Goal: Use online tool/utility: Utilize a website feature to perform a specific function

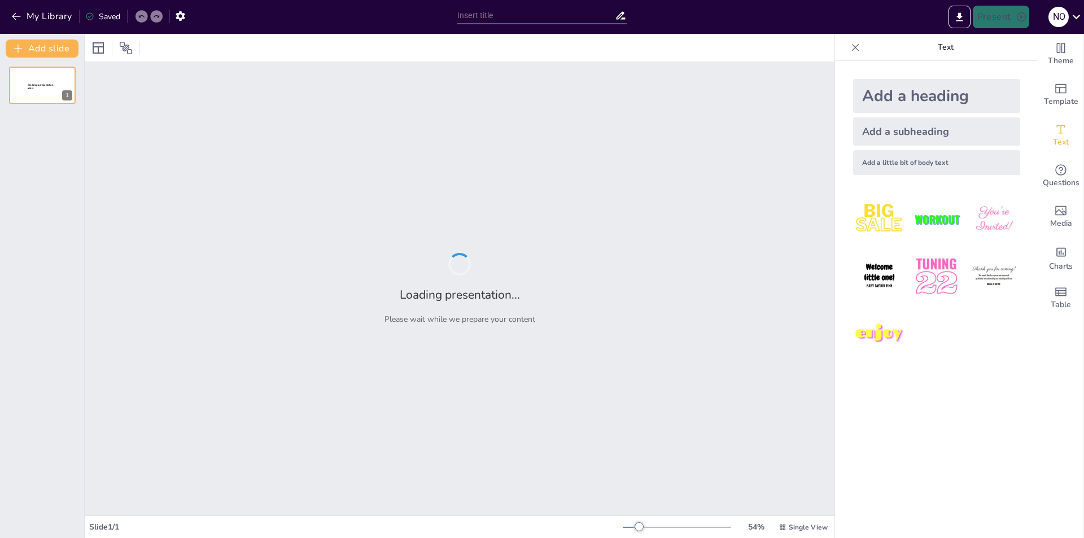
type input "Ramen Lappen met een Glimlach: Doe de Quiz!"
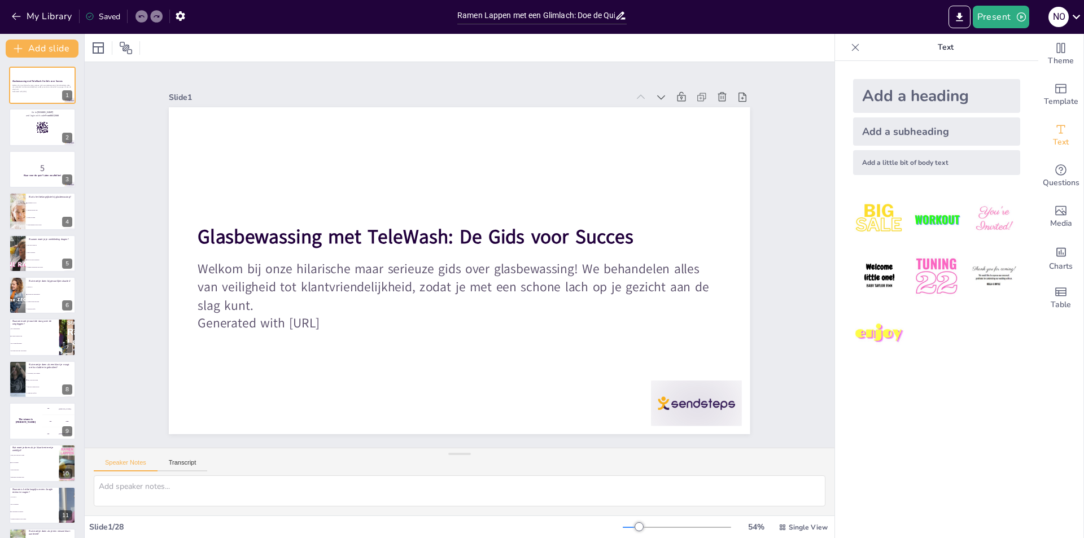
checkbox input "true"
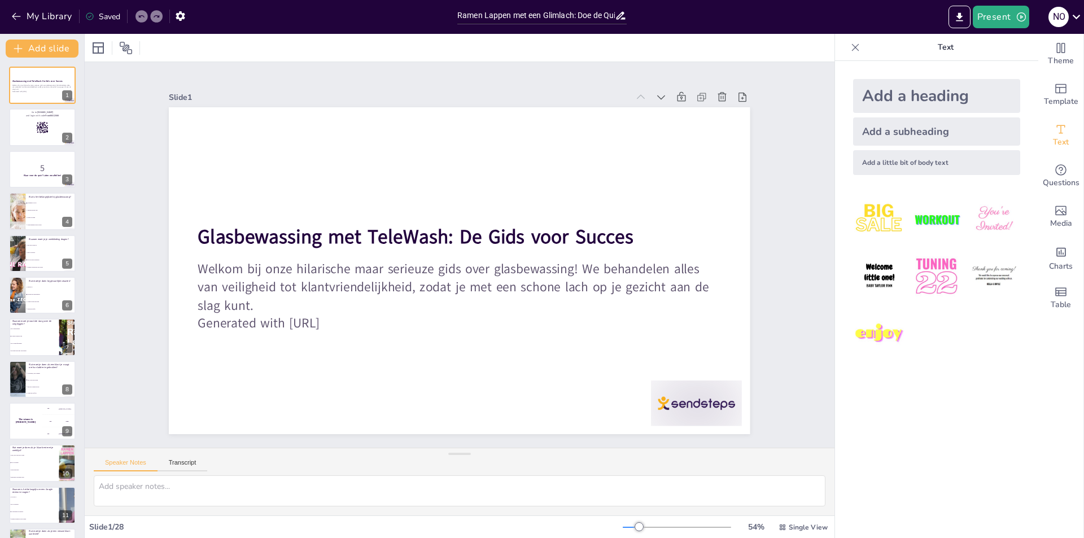
checkbox input "true"
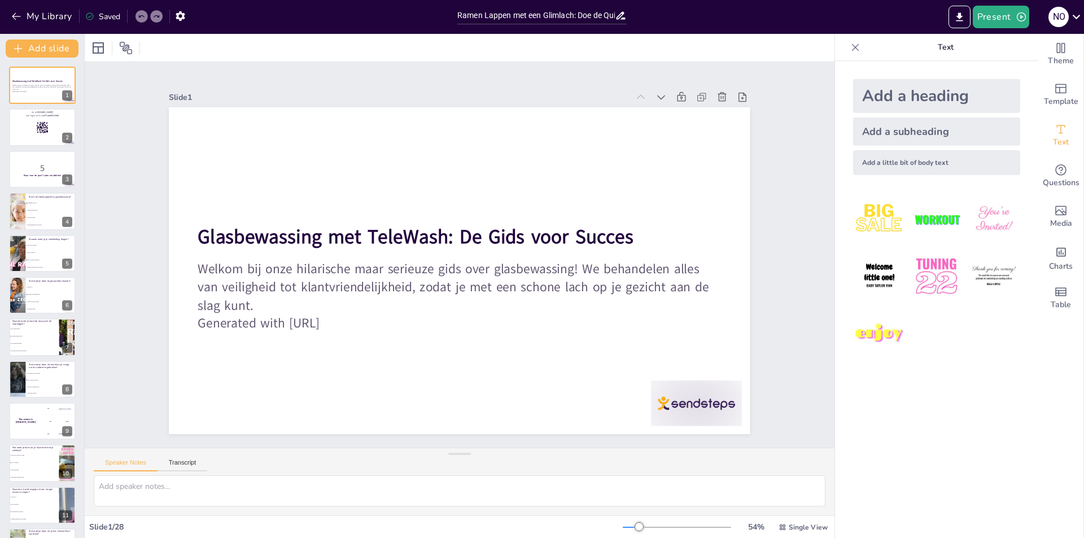
checkbox input "true"
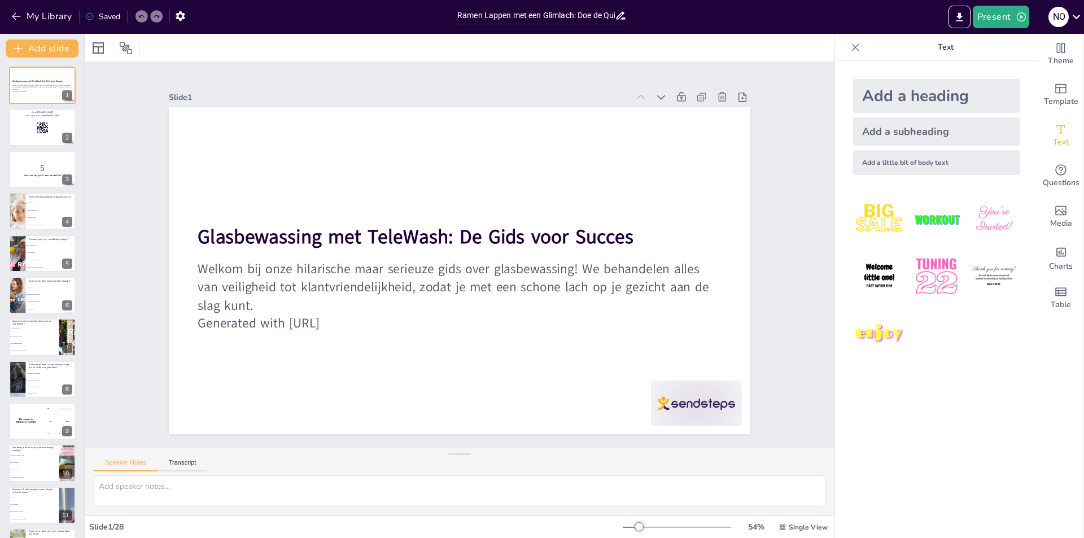
checkbox input "true"
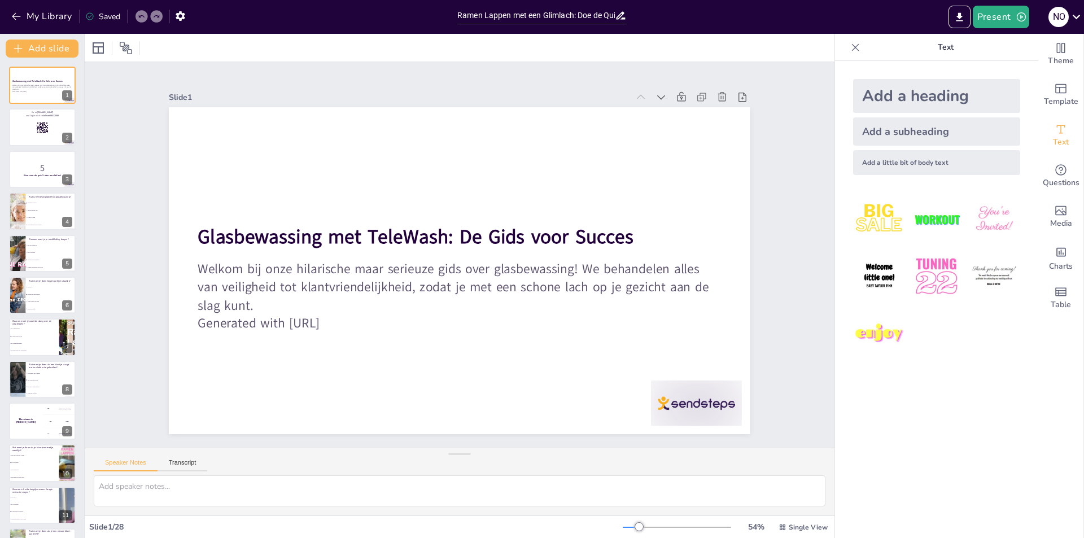
checkbox input "true"
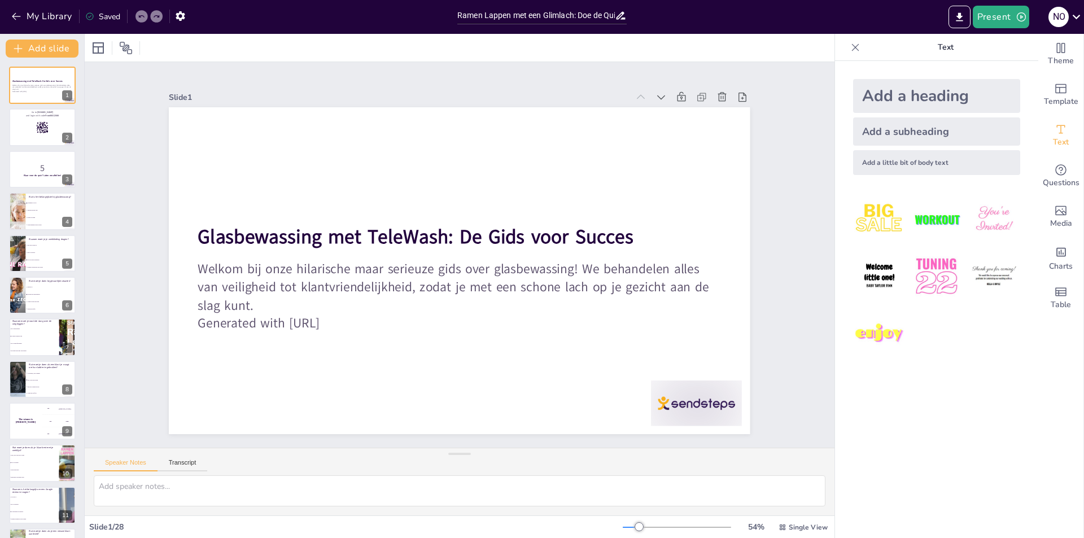
checkbox input "true"
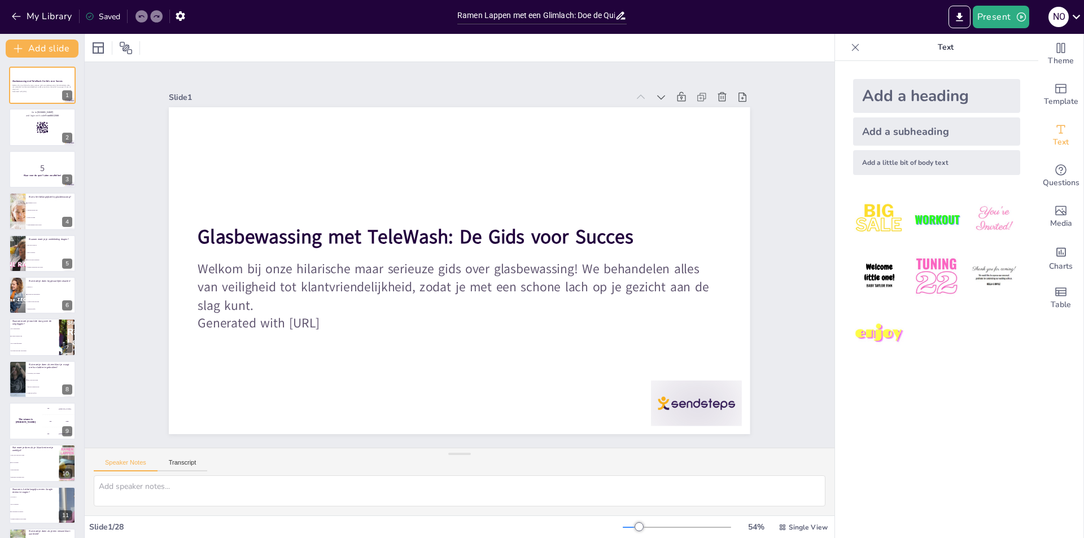
checkbox input "true"
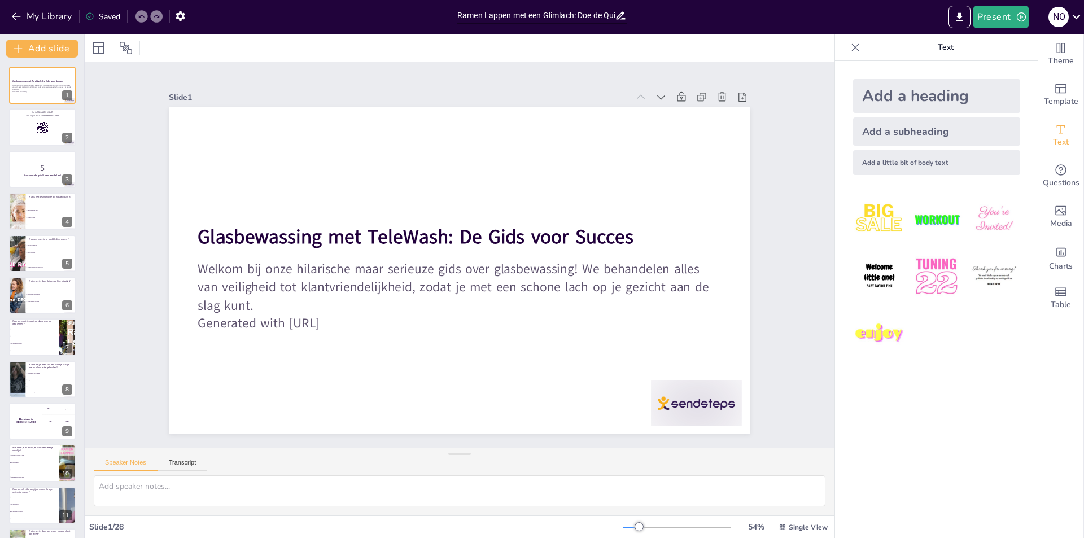
checkbox input "true"
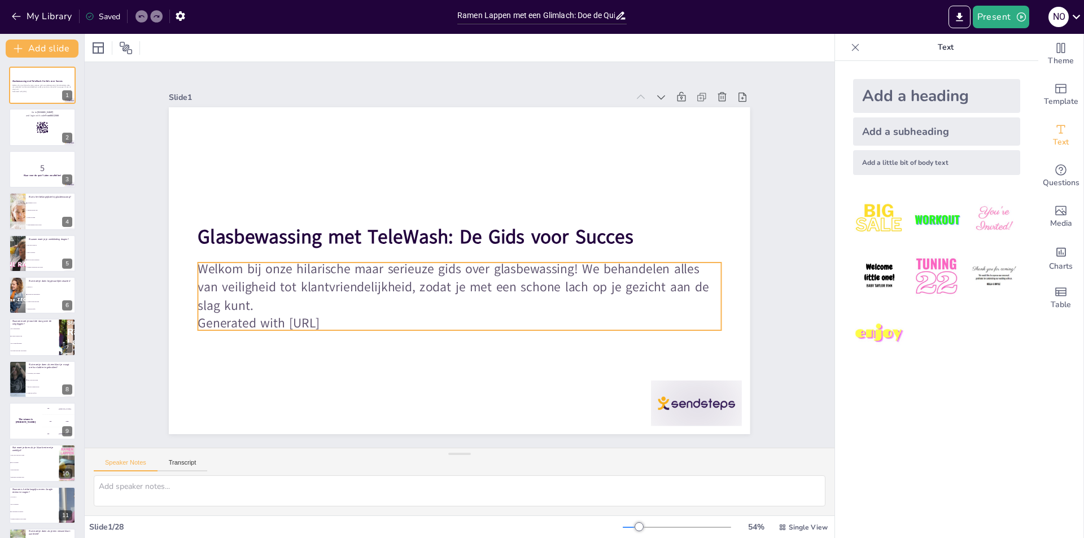
checkbox input "true"
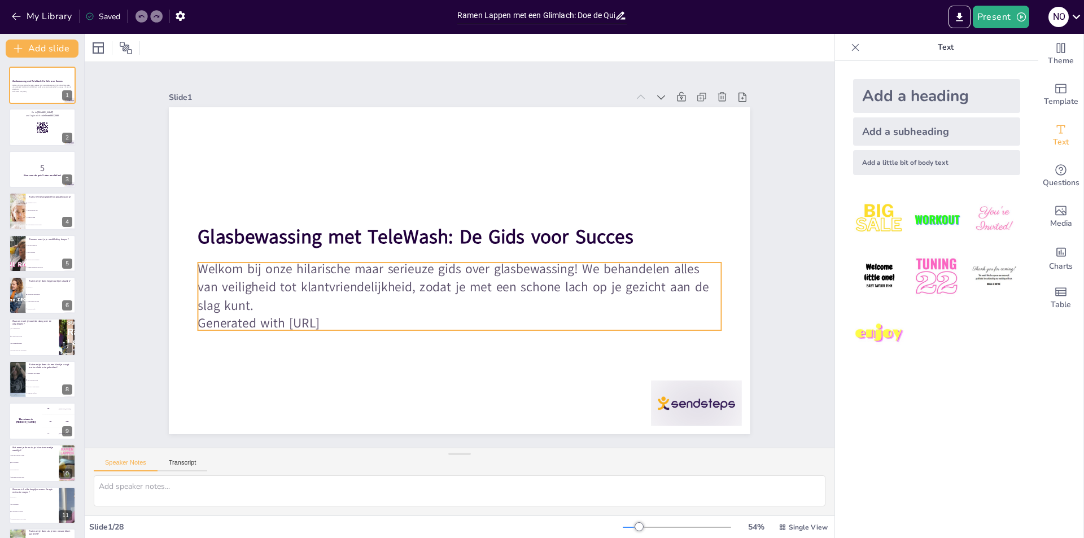
checkbox input "true"
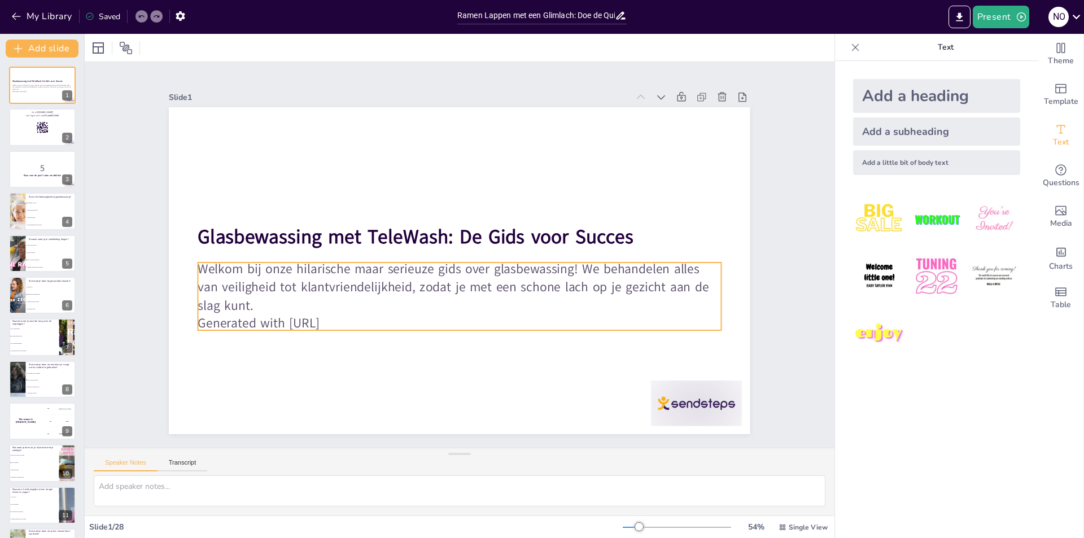
checkbox input "true"
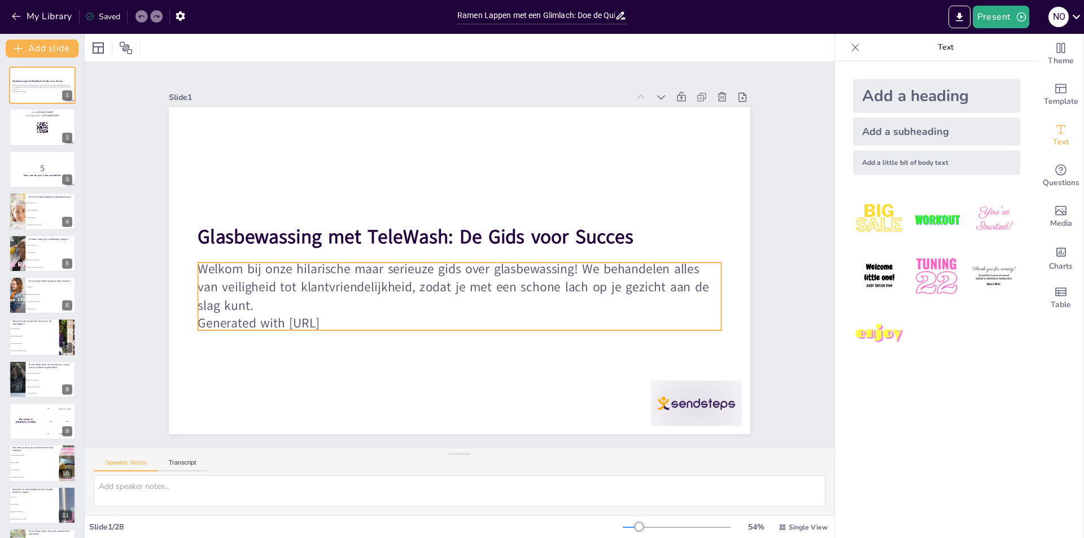
checkbox input "true"
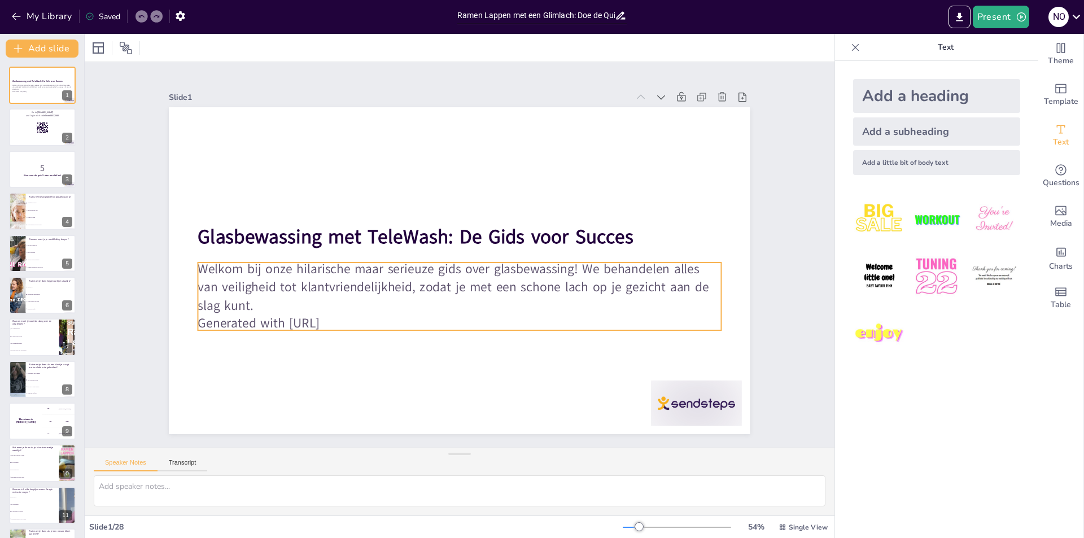
checkbox input "true"
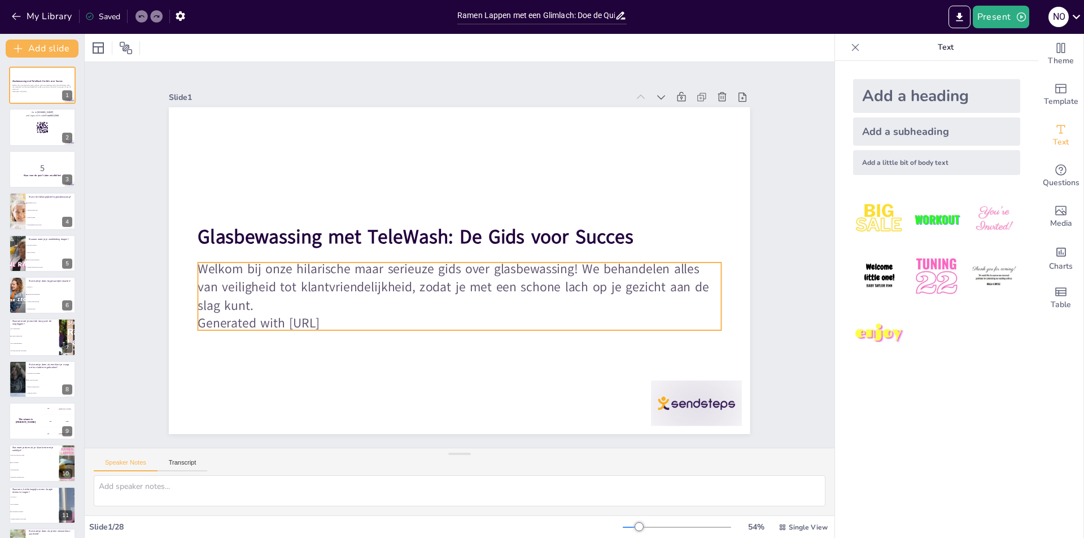
checkbox input "true"
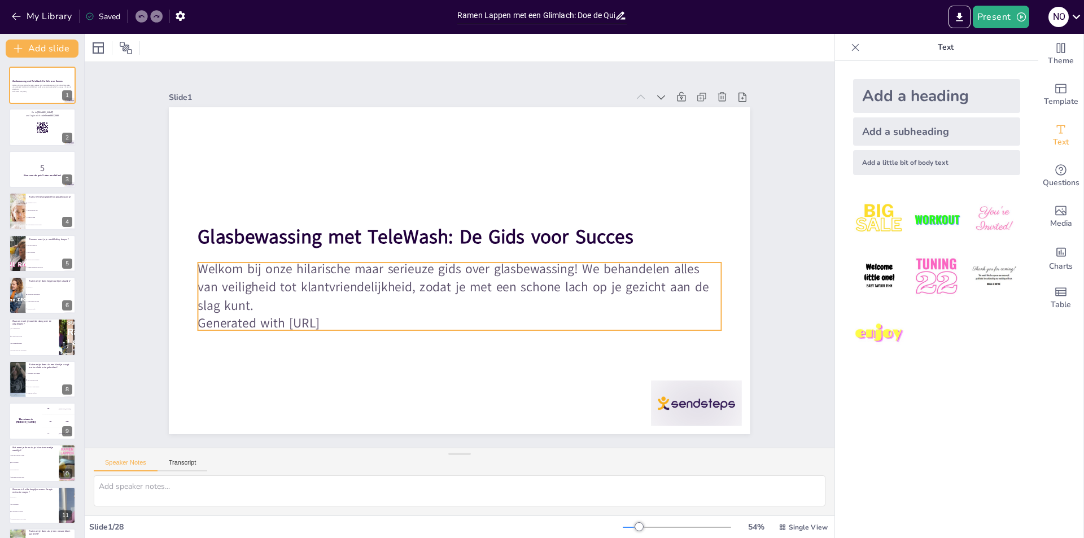
checkbox input "true"
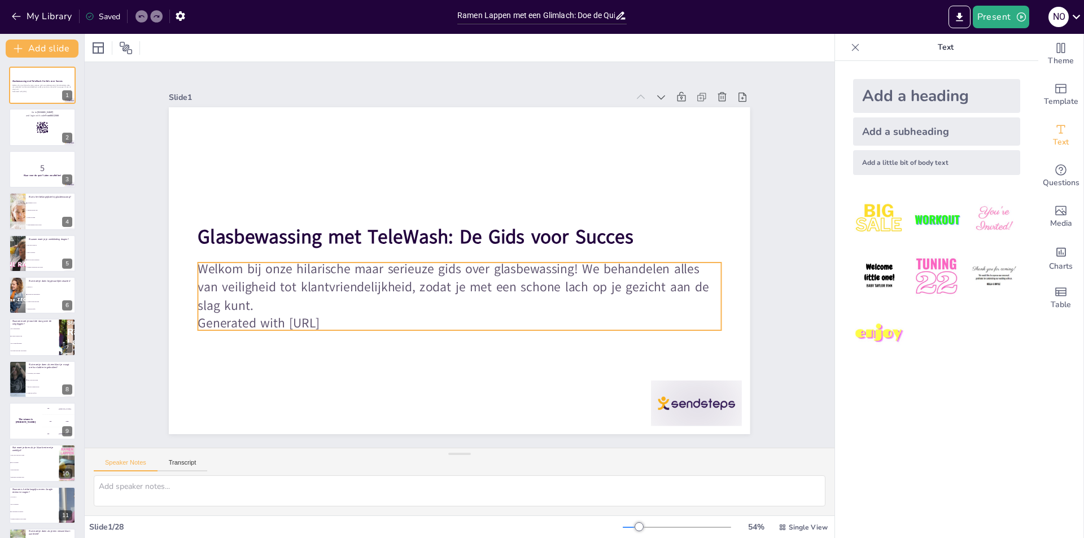
checkbox input "true"
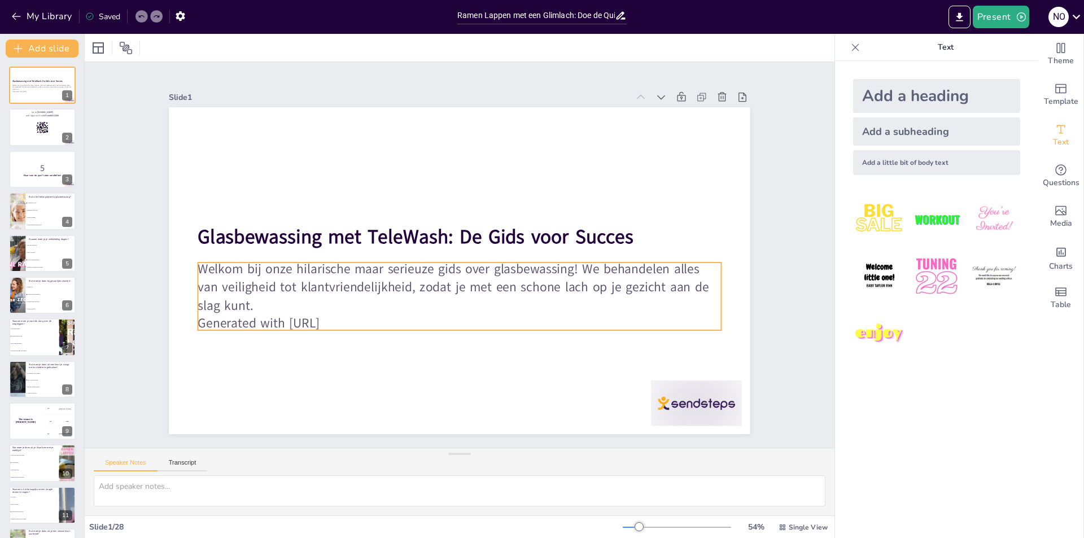
checkbox input "true"
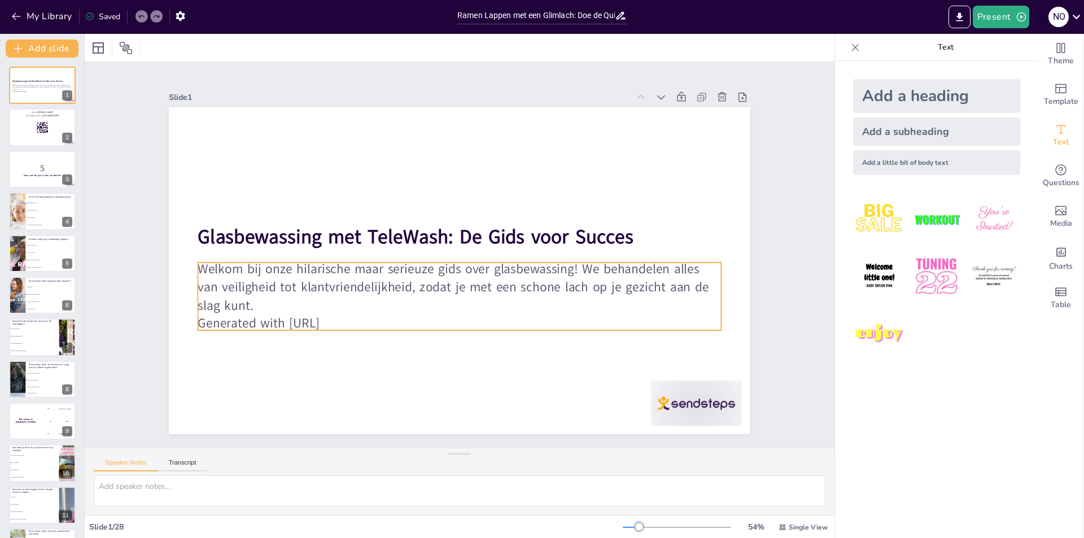
checkbox input "true"
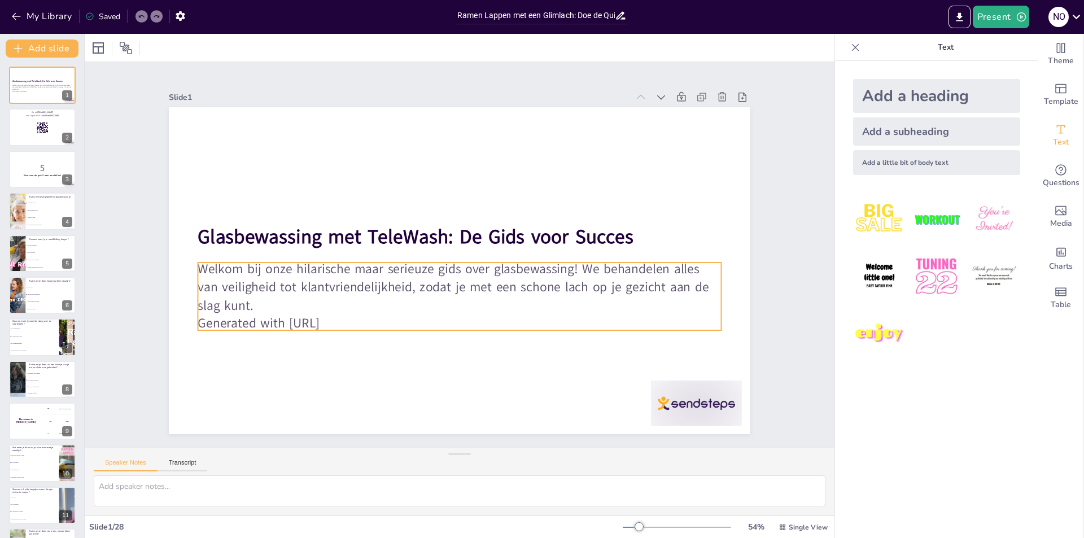
checkbox input "true"
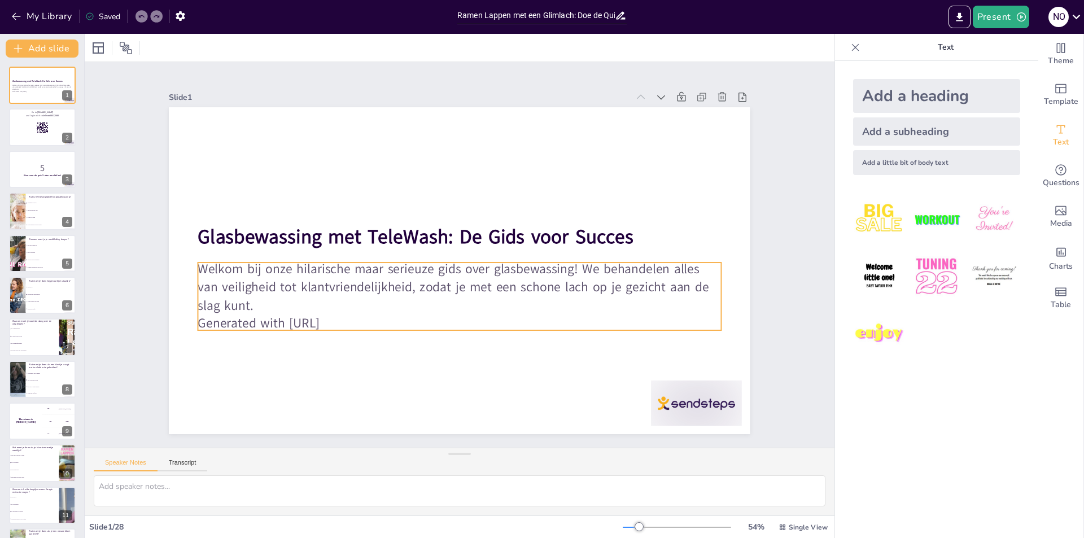
checkbox input "true"
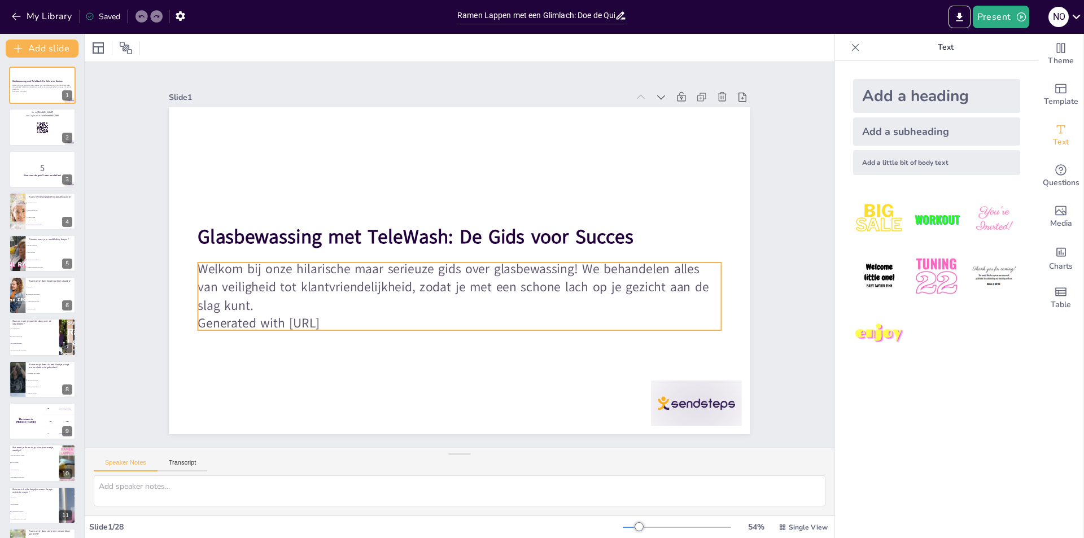
checkbox input "true"
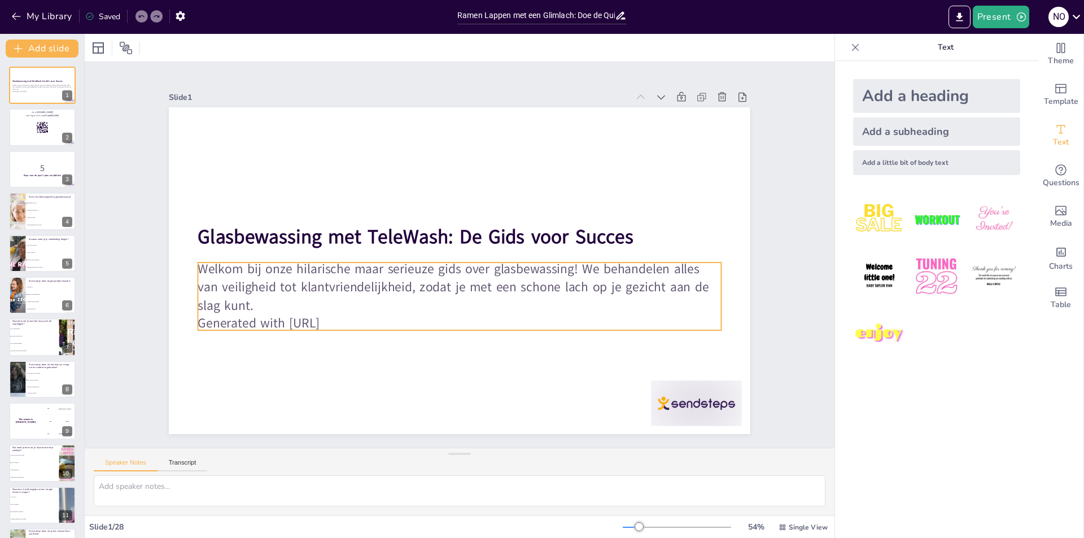
checkbox input "true"
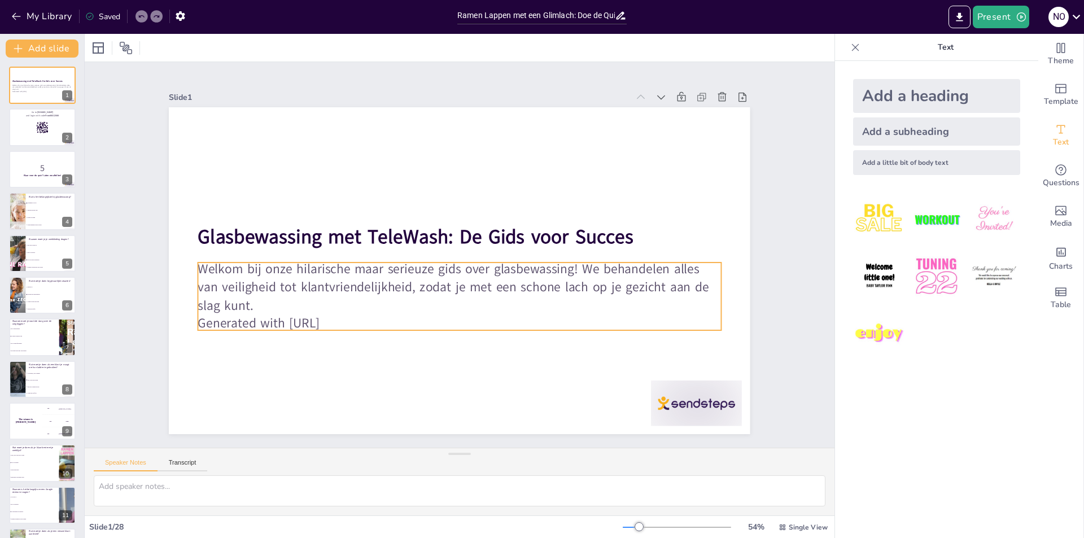
checkbox input "true"
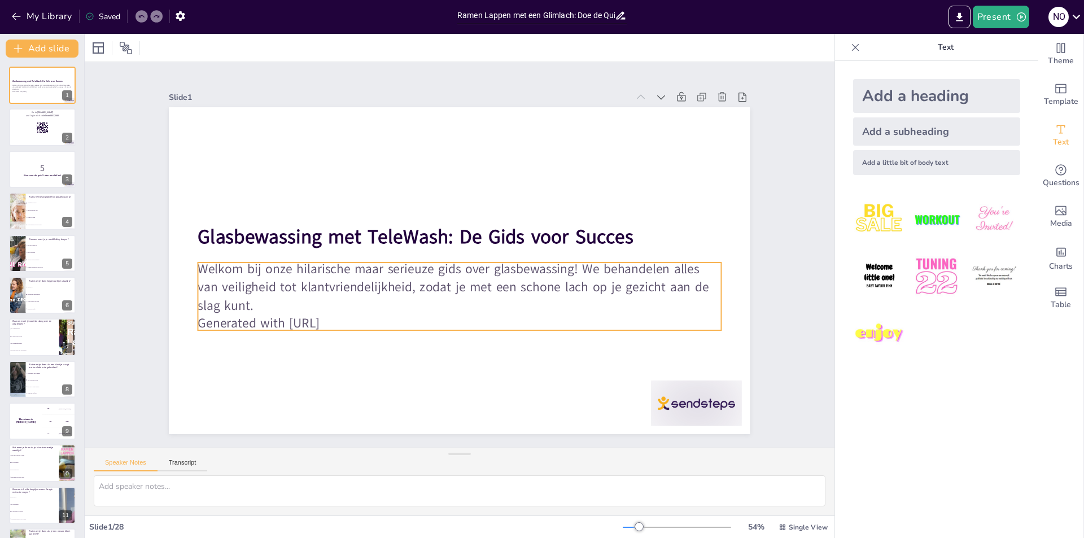
checkbox input "true"
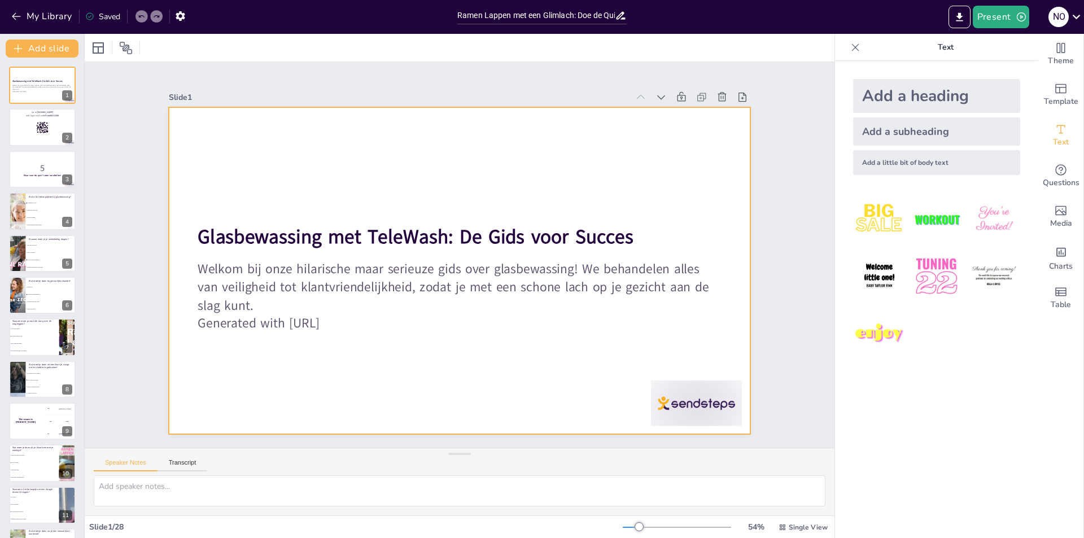
checkbox input "true"
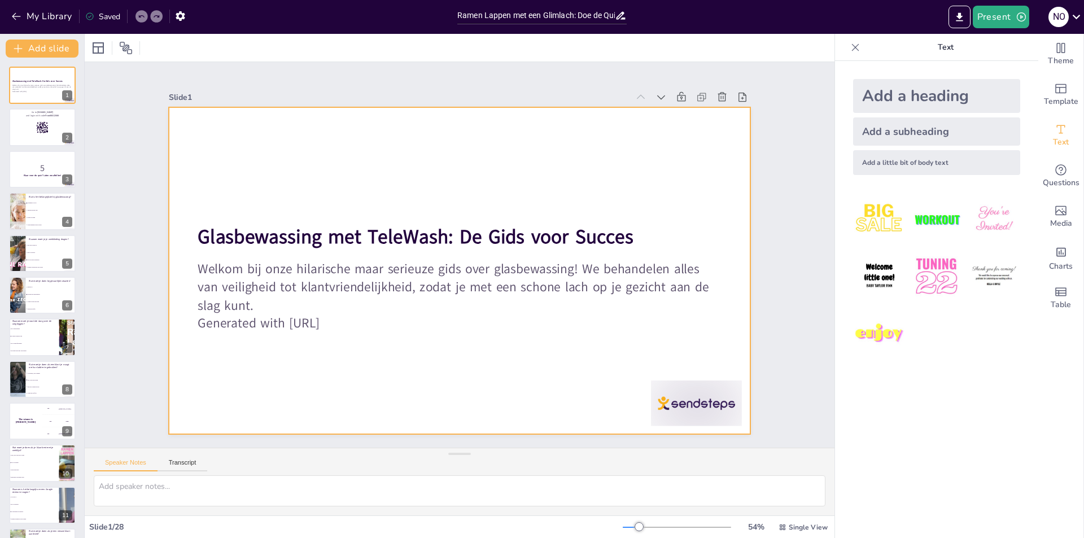
checkbox input "true"
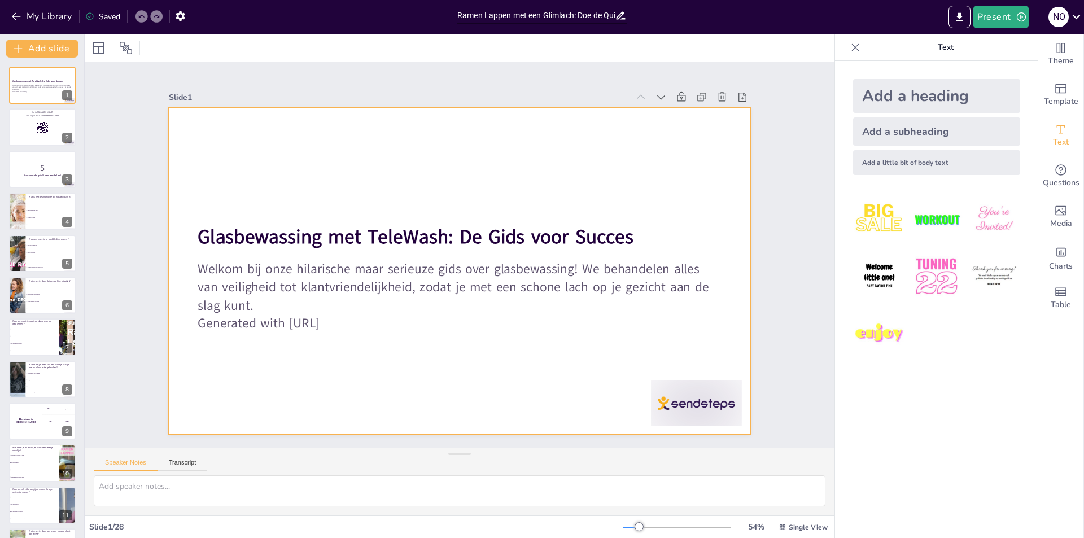
checkbox input "true"
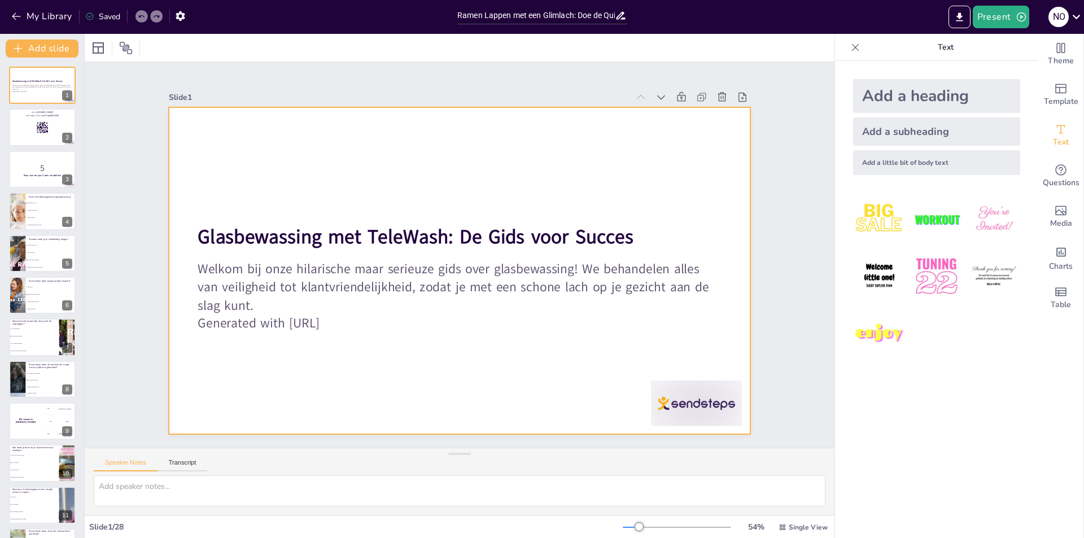
checkbox input "true"
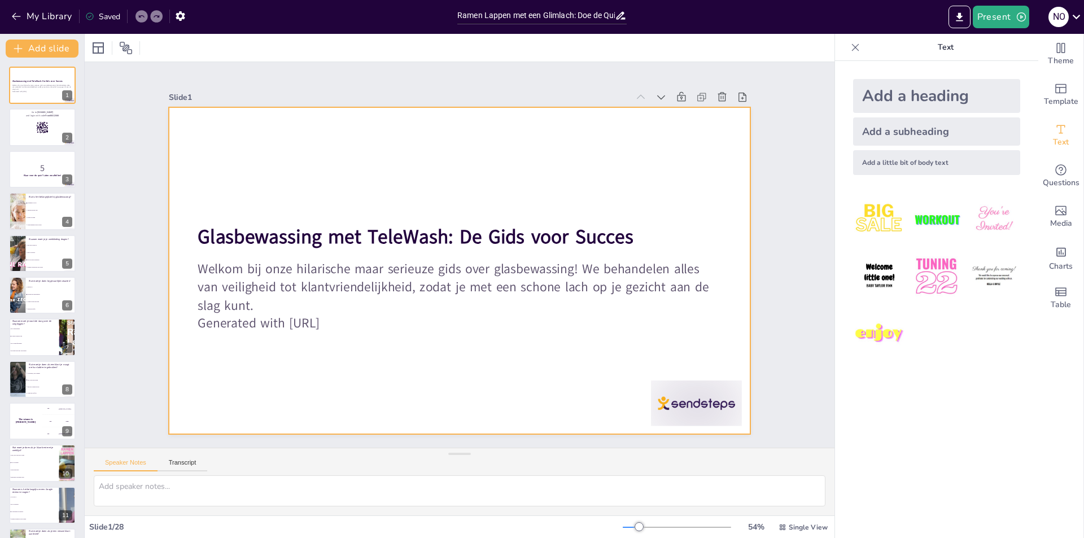
checkbox input "true"
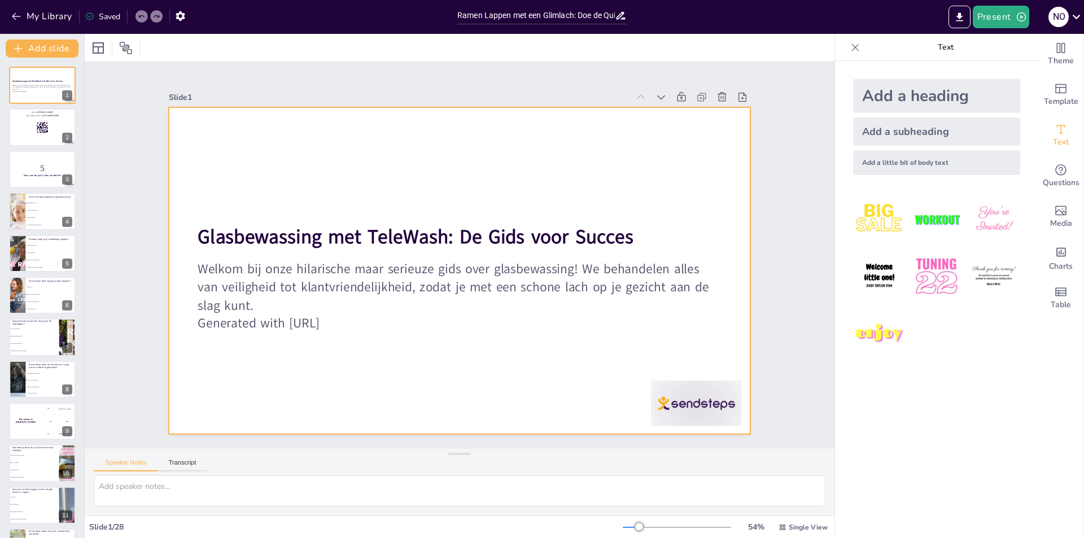
checkbox input "true"
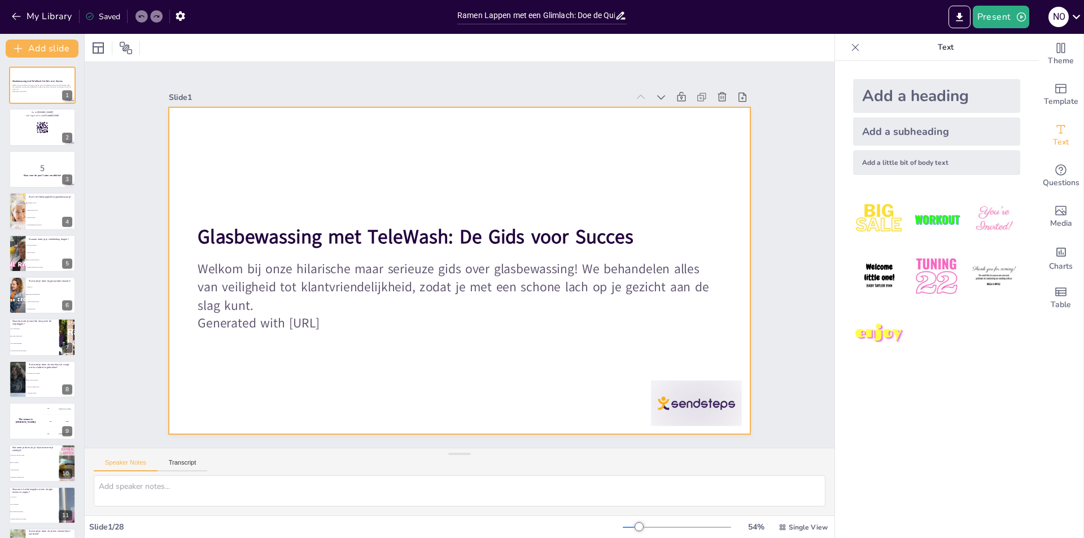
checkbox input "true"
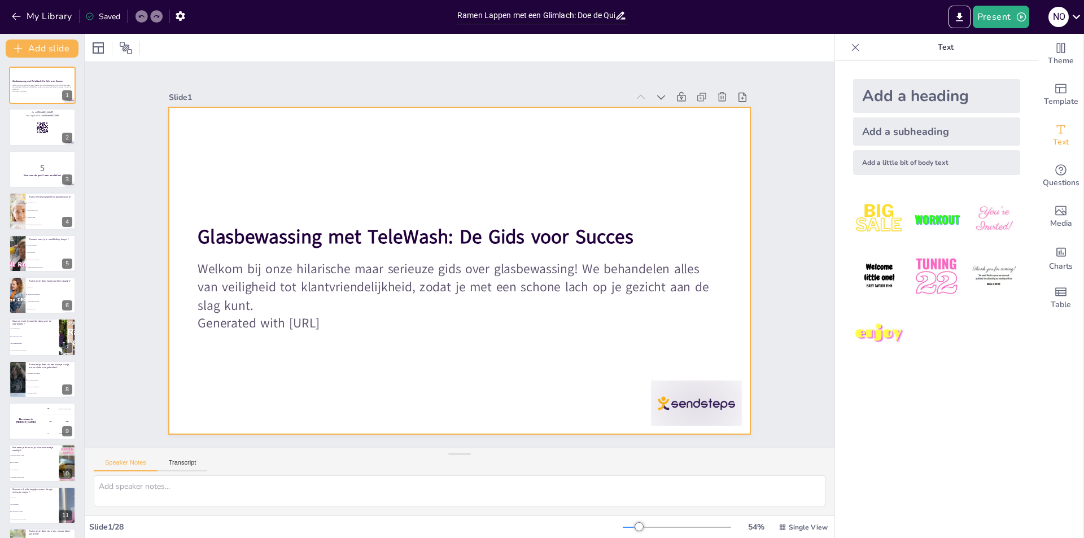
checkbox input "true"
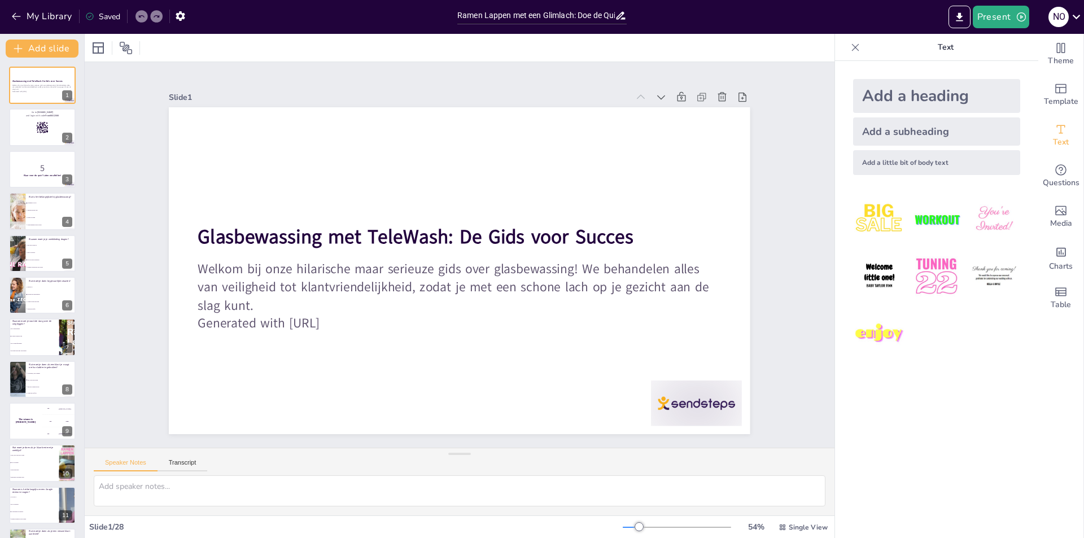
checkbox input "true"
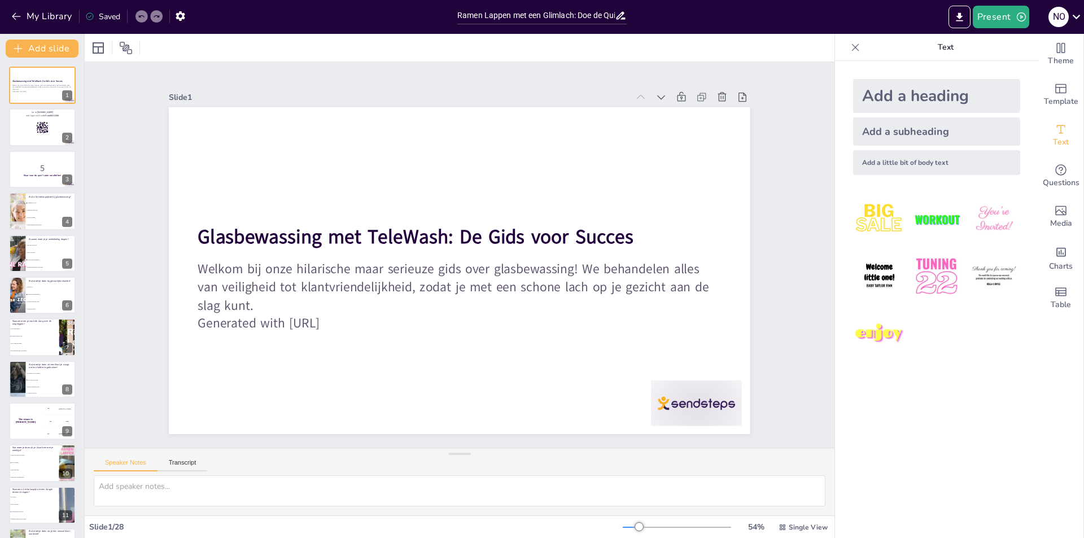
checkbox input "true"
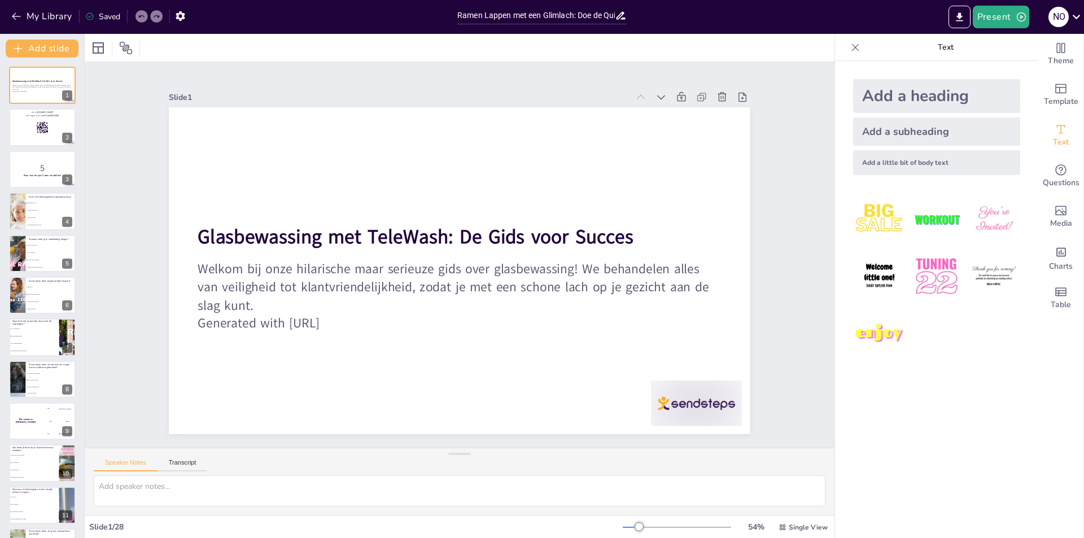
checkbox input "true"
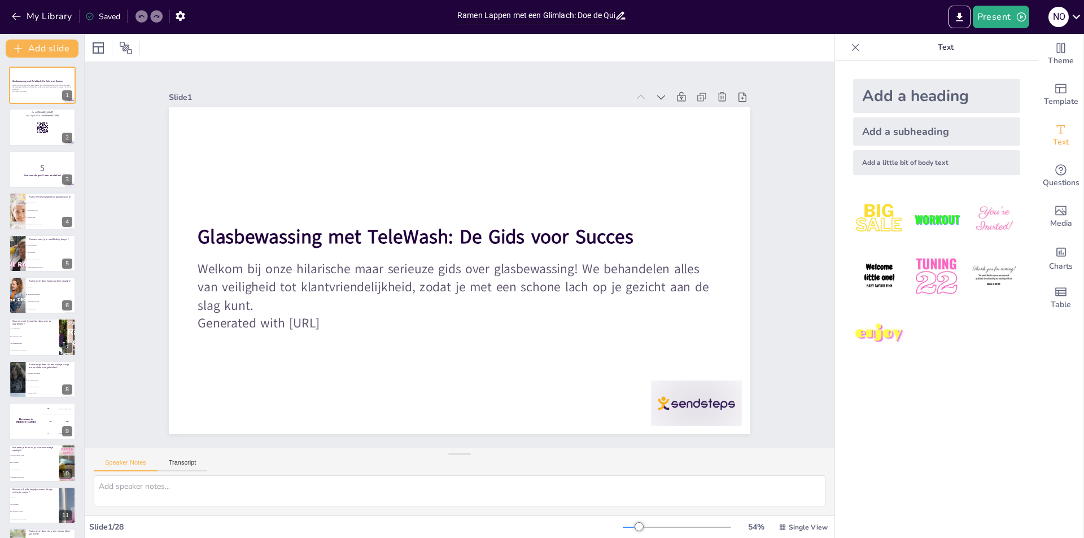
checkbox input "true"
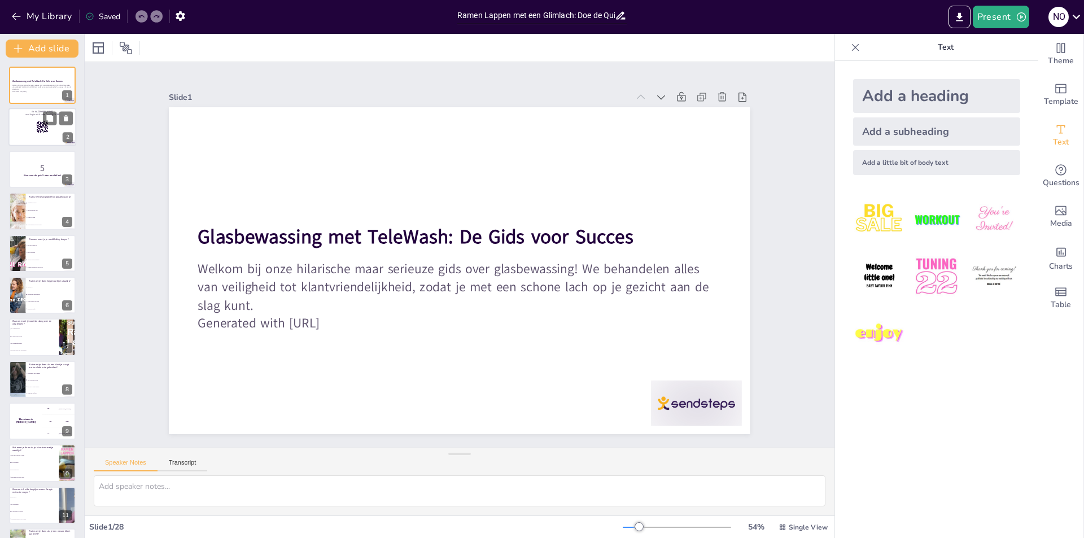
checkbox input "true"
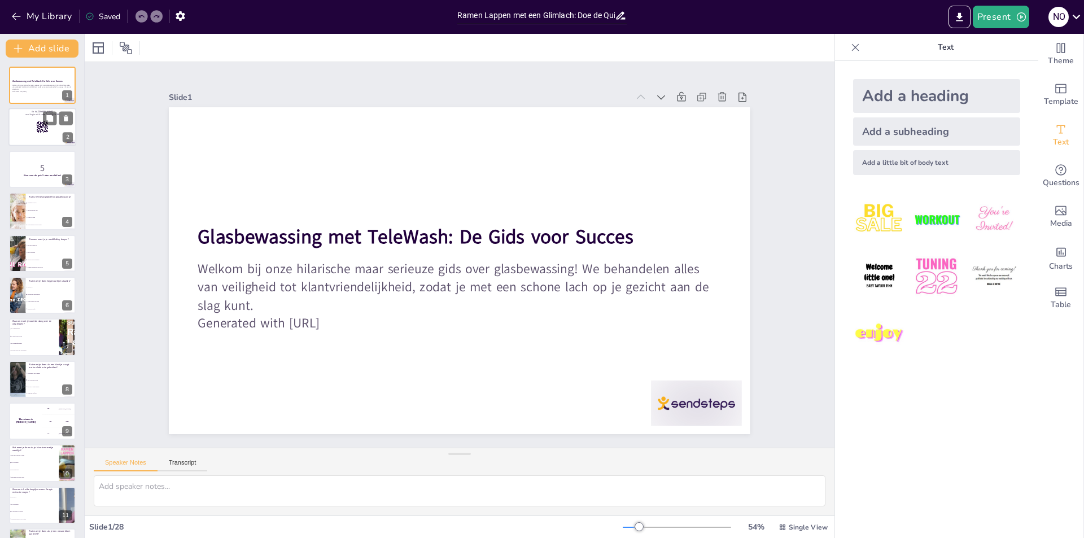
checkbox input "true"
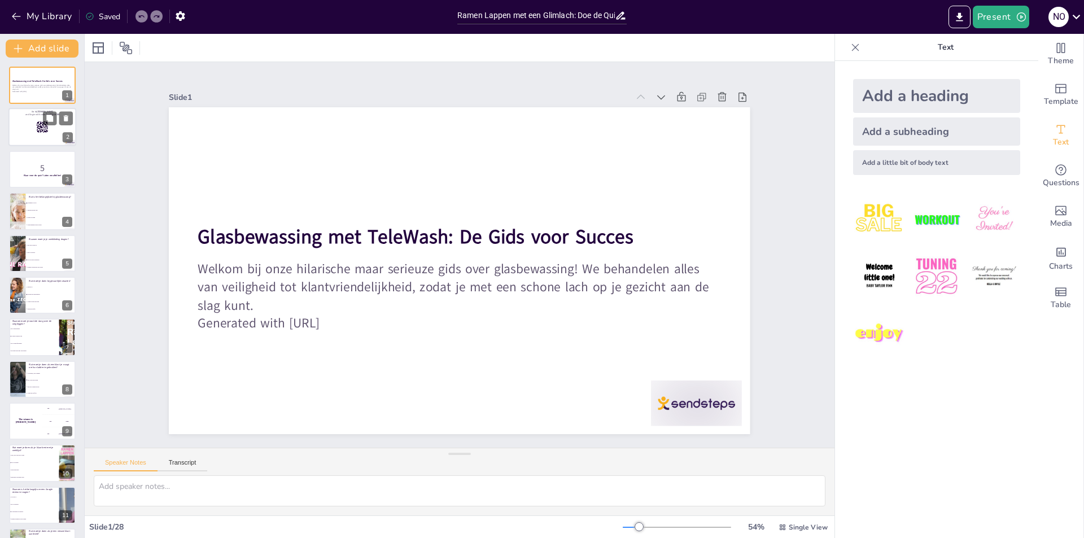
checkbox input "true"
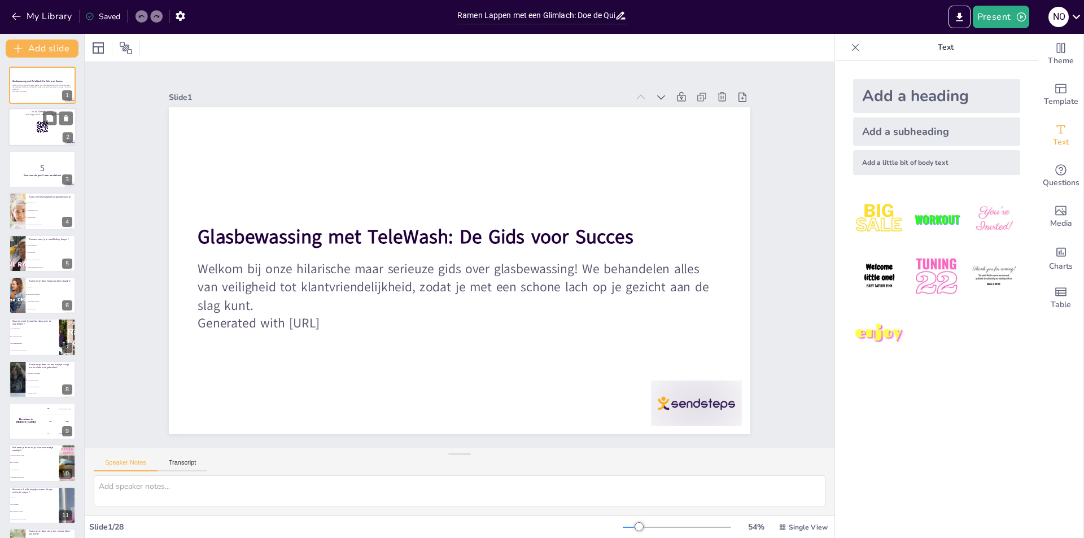
checkbox input "true"
click at [39, 126] on rect at bounding box center [38, 126] width 1 height 1
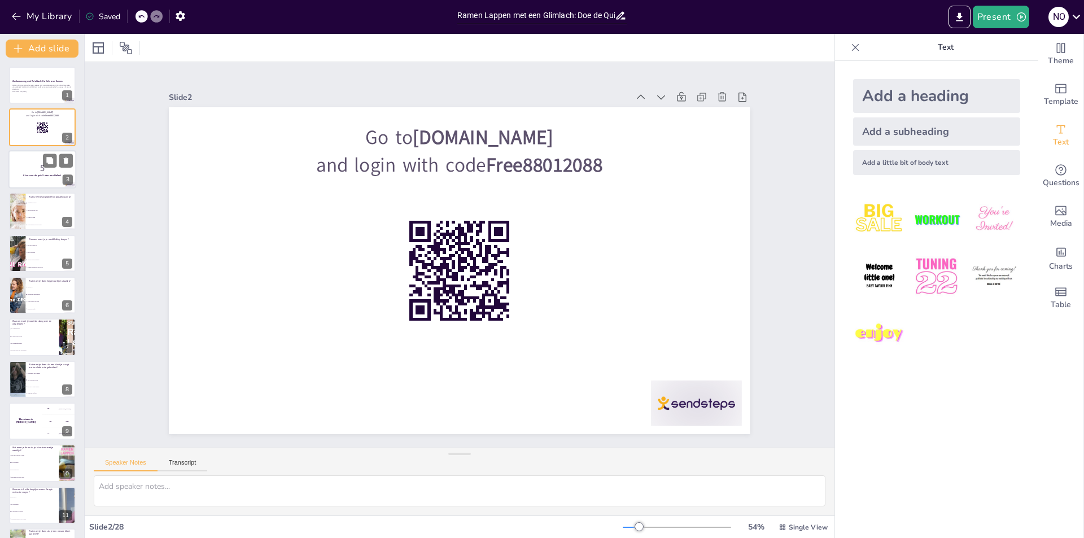
click at [34, 176] on strong "Klaar voor de quiz? Laten we aftellen!" at bounding box center [42, 175] width 38 height 3
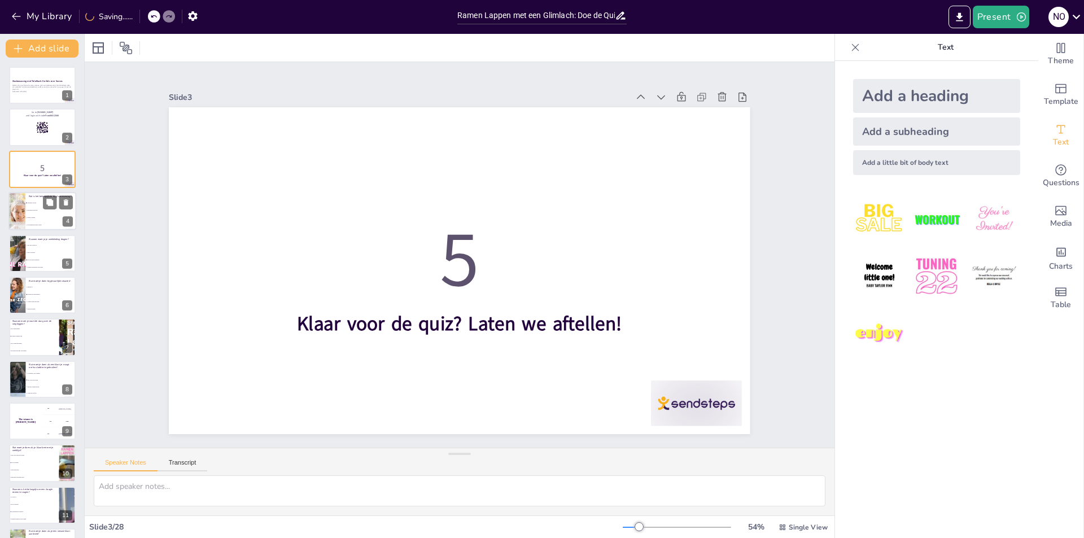
click at [33, 216] on li "Klant is koning" at bounding box center [50, 218] width 51 height 7
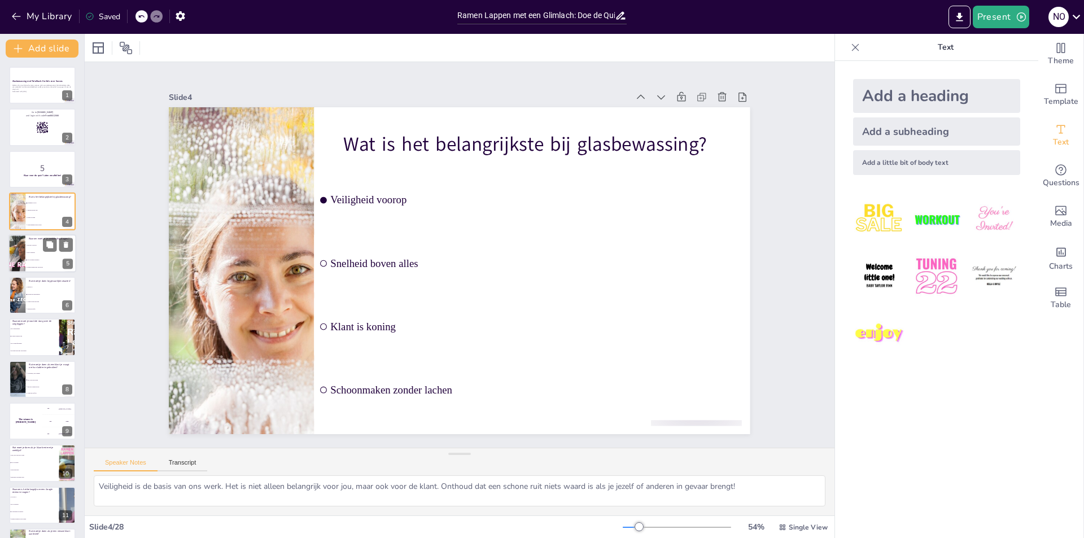
click at [36, 257] on li "Voor je eigen veiligheid" at bounding box center [50, 259] width 51 height 7
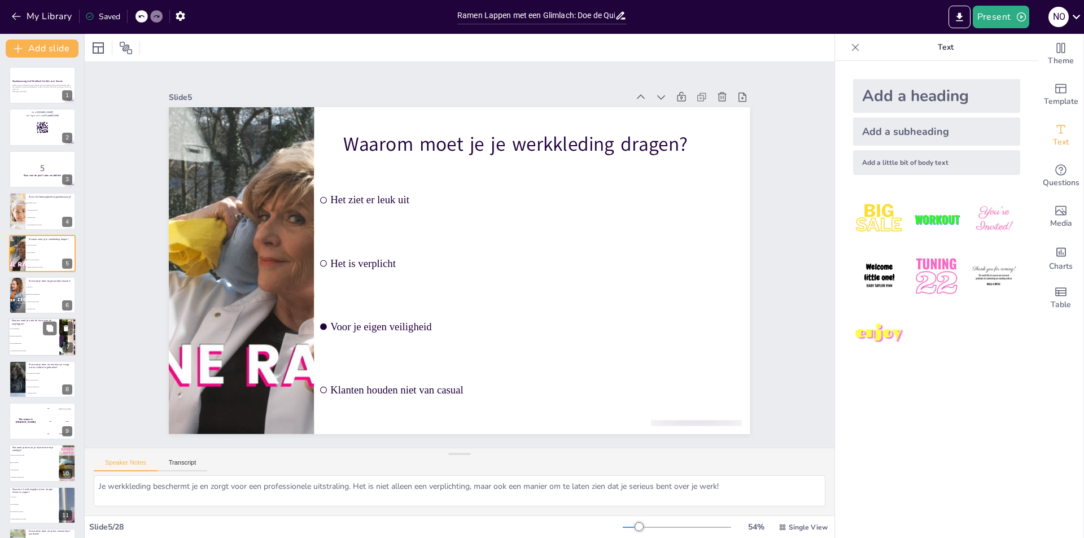
click at [31, 339] on li "Het kan gevaarlijk zijn" at bounding box center [33, 336] width 51 height 7
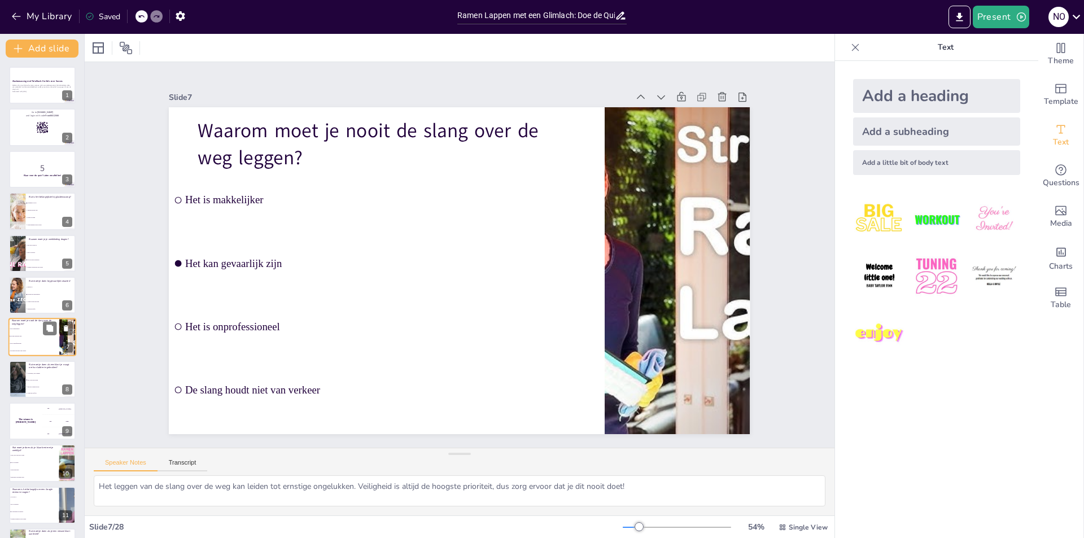
scroll to position [40, 0]
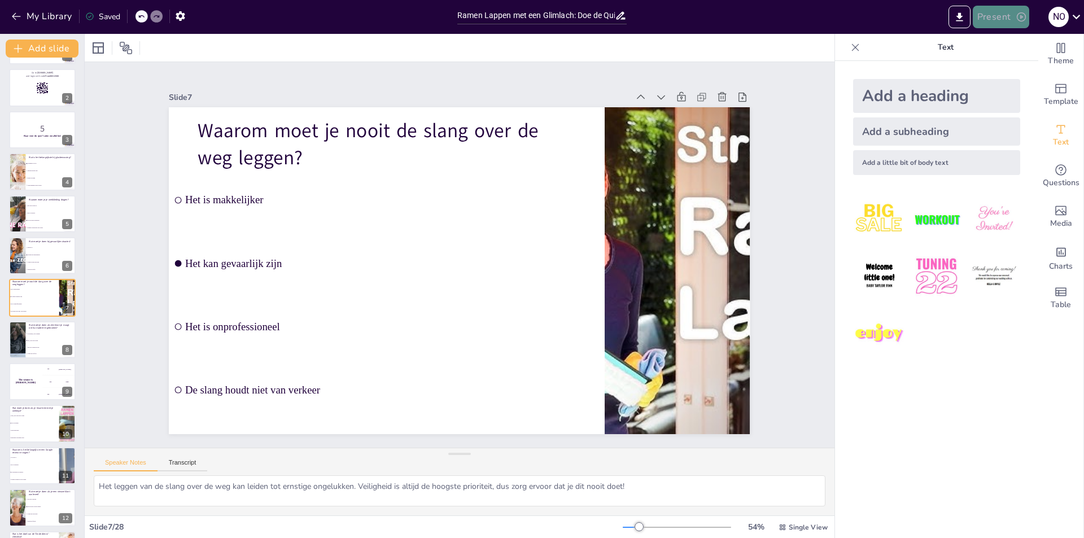
click at [1007, 20] on button "Present" at bounding box center [1001, 17] width 56 height 23
click at [1014, 68] on li "Play presentation" at bounding box center [1018, 69] width 89 height 18
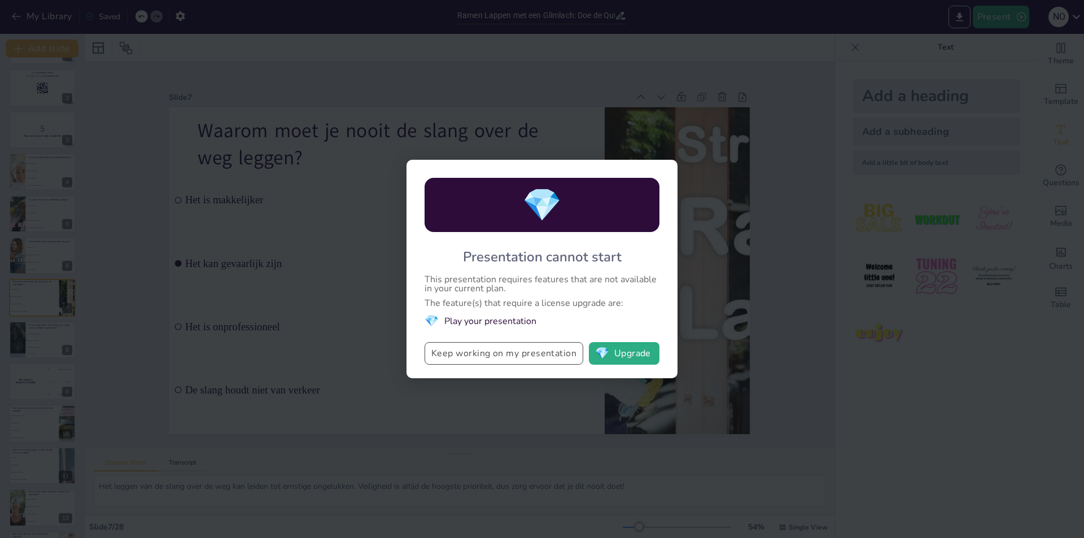
click at [512, 355] on button "Keep working on my presentation" at bounding box center [504, 353] width 159 height 23
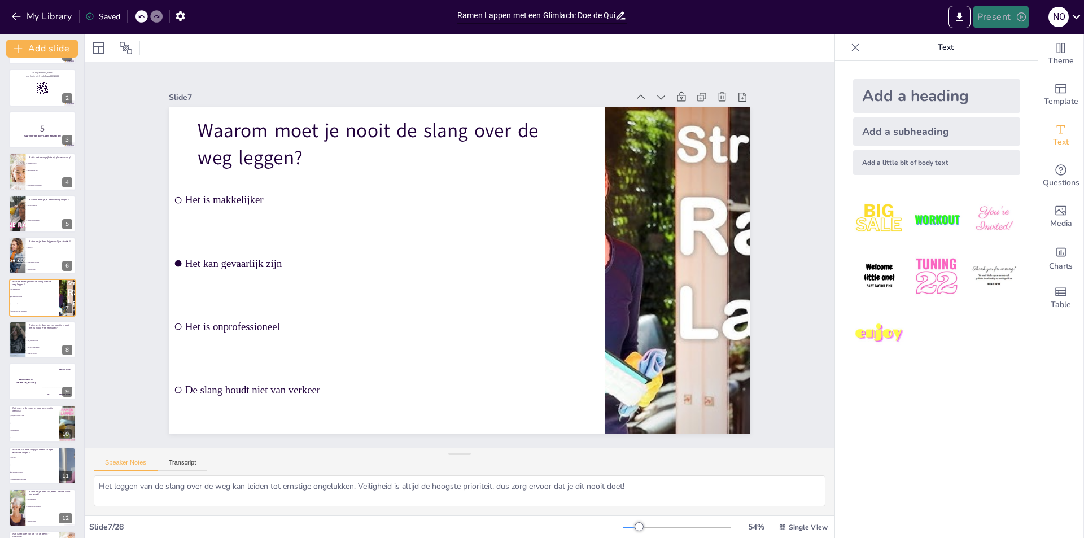
click at [1010, 19] on button "Present" at bounding box center [1001, 17] width 56 height 23
click at [1011, 41] on li "Preview presentation" at bounding box center [1018, 42] width 89 height 18
